Goal: Information Seeking & Learning: Learn about a topic

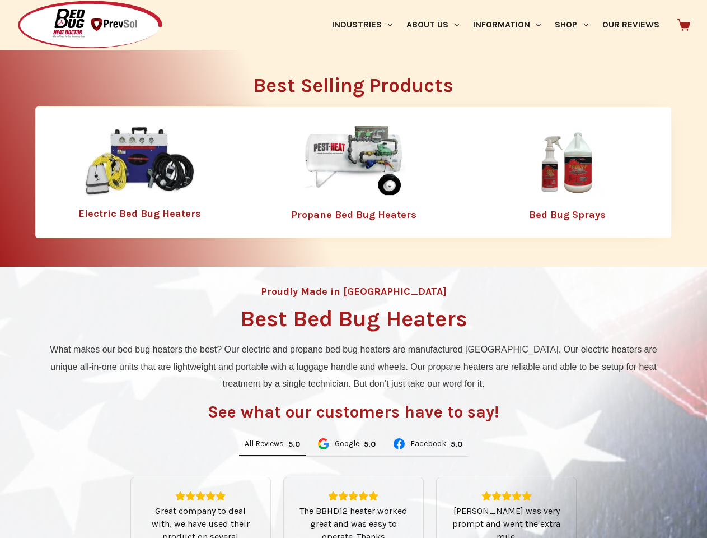
click at [353, 269] on div "Proudly Made in [GEOGRAPHIC_DATA] Best Bed Bug Heaters What makes our bed bug h…" at bounding box center [353, 477] width 707 height 421
click at [366, 25] on link "Industries" at bounding box center [362, 25] width 74 height 50
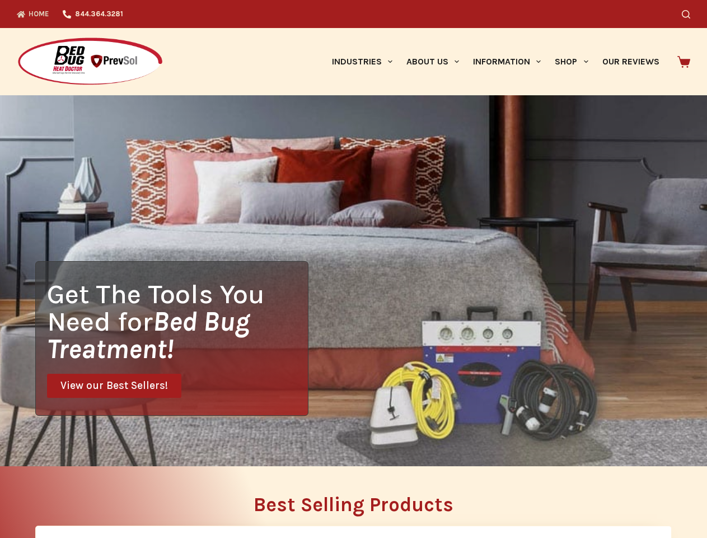
click at [437, 25] on div "Home 844.364.3281 Search Industries Hospitality Bed & Breakfasts Extended Stays…" at bounding box center [353, 47] width 707 height 95
click at [512, 25] on div "Search" at bounding box center [548, 14] width 285 height 28
click at [576, 25] on div "Search" at bounding box center [548, 14] width 285 height 28
click at [272, 444] on div "Get The Tools You Need for Bed Bug Treatment! View our Best Sellers!" at bounding box center [353, 280] width 707 height 371
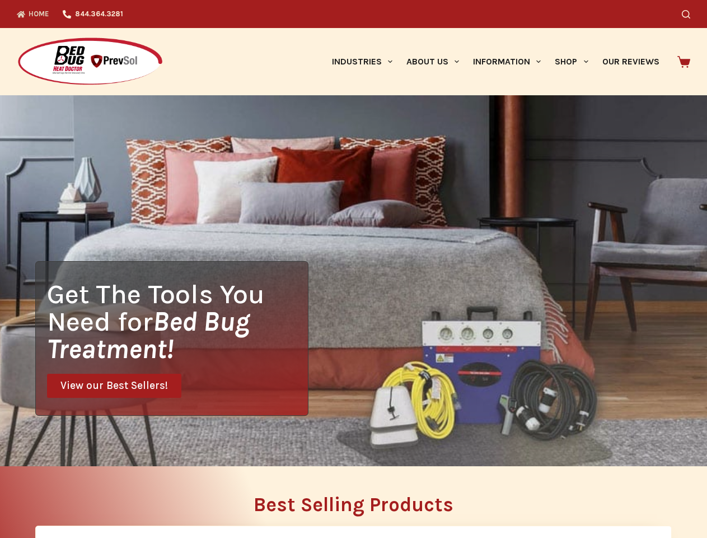
click at [346, 444] on div "Get The Tools You Need for Bed Bug Treatment! View our Best Sellers!" at bounding box center [353, 280] width 707 height 371
click at [427, 444] on div "Get The Tools You Need for Bed Bug Treatment! View our Best Sellers!" at bounding box center [353, 280] width 707 height 371
click at [354, 507] on h2 "Best Selling Products" at bounding box center [353, 505] width 637 height 20
